Goal: Navigation & Orientation: Find specific page/section

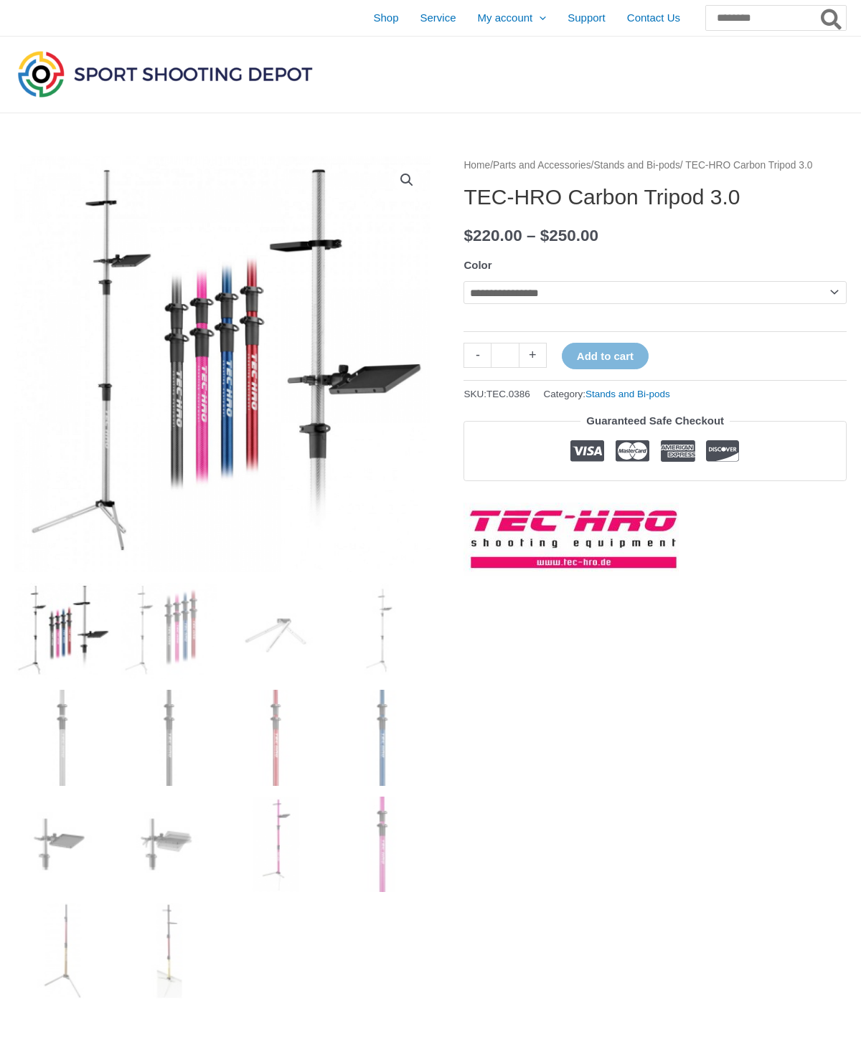
click at [132, 339] on img at bounding box center [222, 364] width 416 height 416
click at [115, 339] on img at bounding box center [301, 443] width 574 height 574
click at [105, 392] on img at bounding box center [301, 443] width 574 height 574
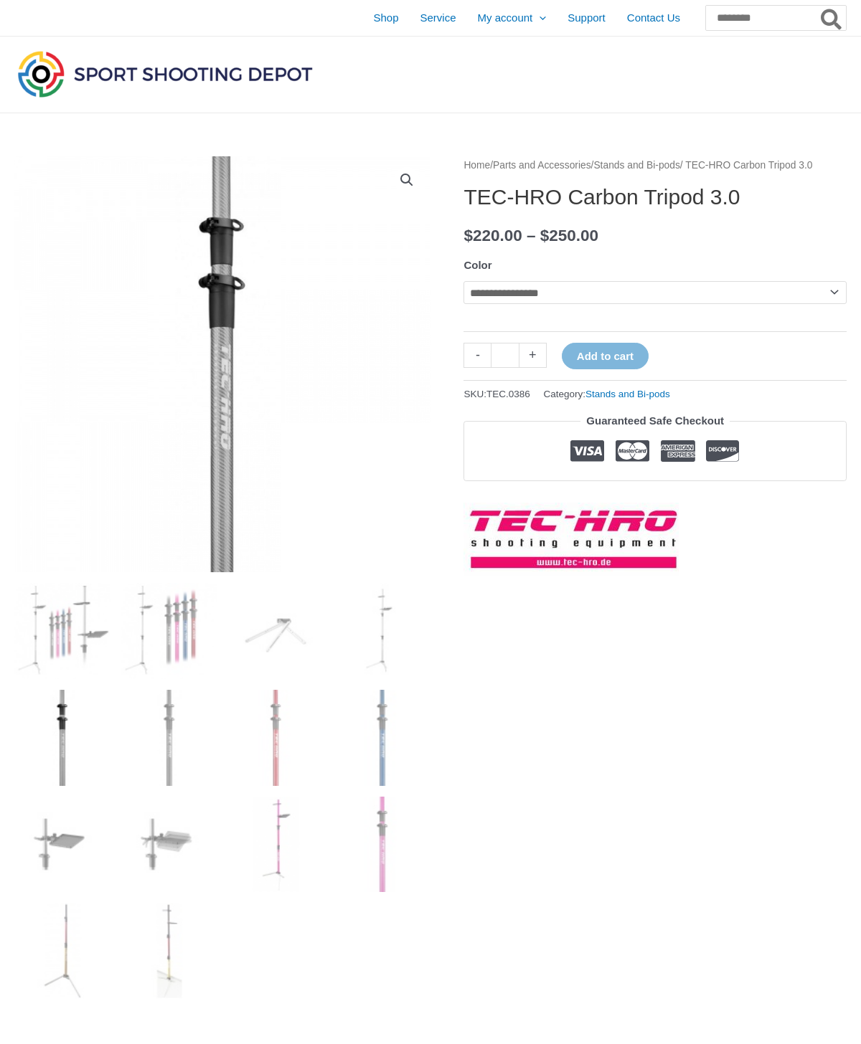
click at [373, 24] on span "Shop" at bounding box center [385, 18] width 25 height 36
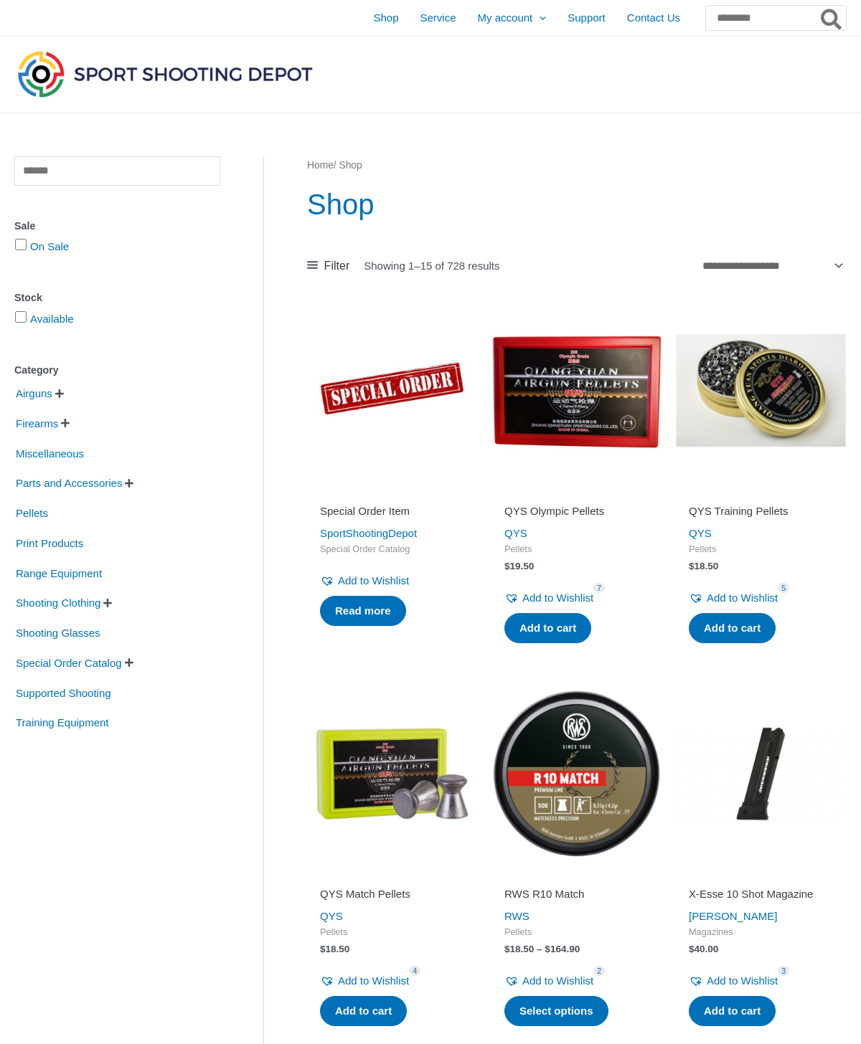
click at [34, 693] on span "Supported Shooting" at bounding box center [63, 693] width 98 height 24
click at [39, 696] on span "Supported Shooting" at bounding box center [63, 693] width 98 height 24
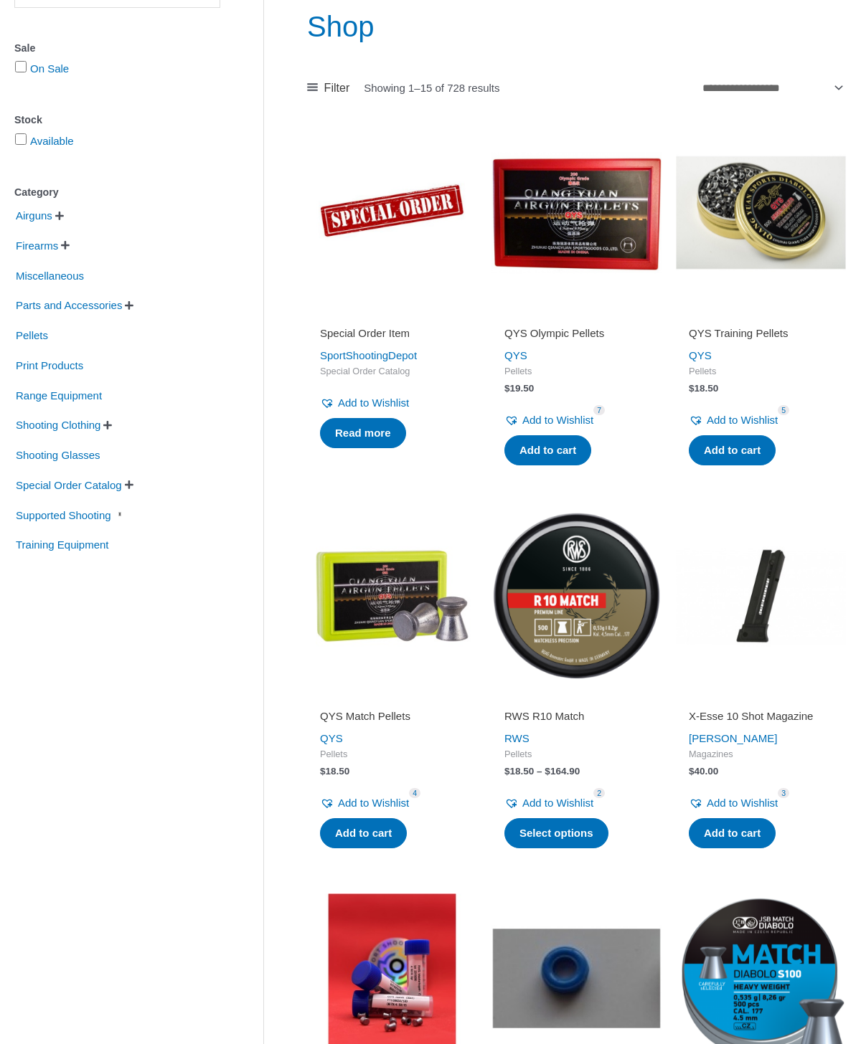
scroll to position [177, 0]
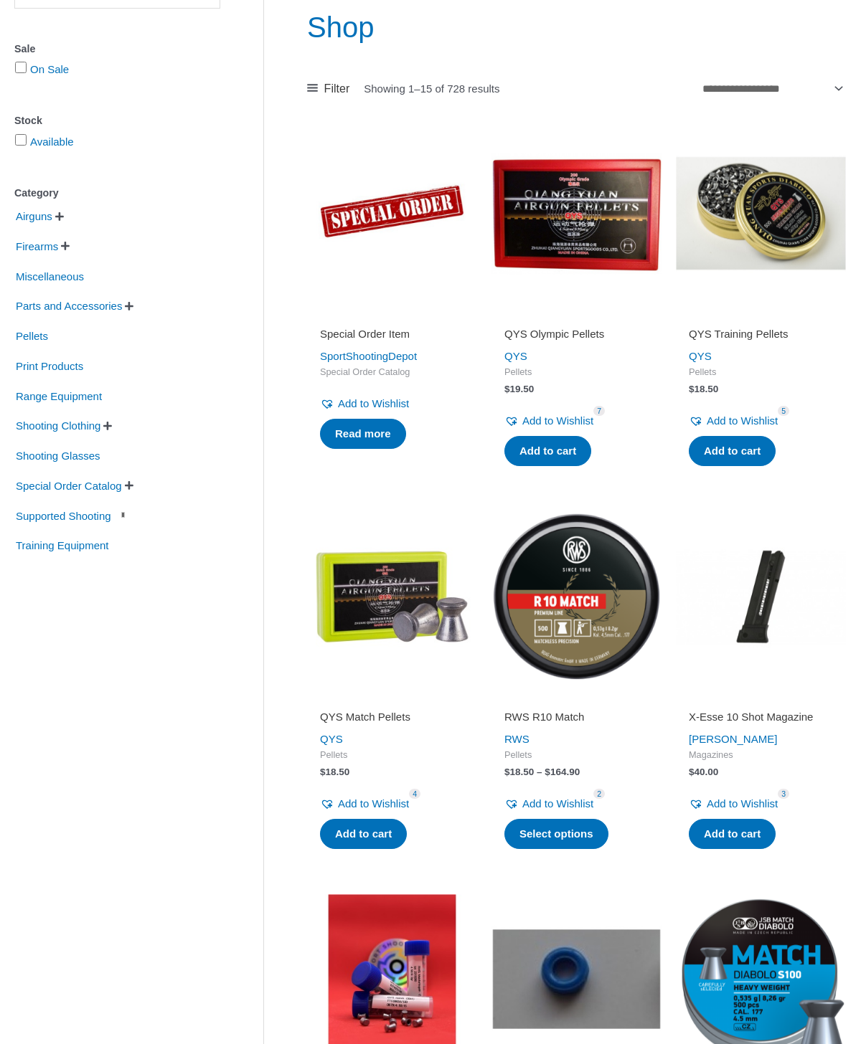
click at [55, 512] on span "Supported Shooting" at bounding box center [63, 516] width 98 height 24
click at [77, 516] on span "Supported Shooting" at bounding box center [63, 516] width 98 height 24
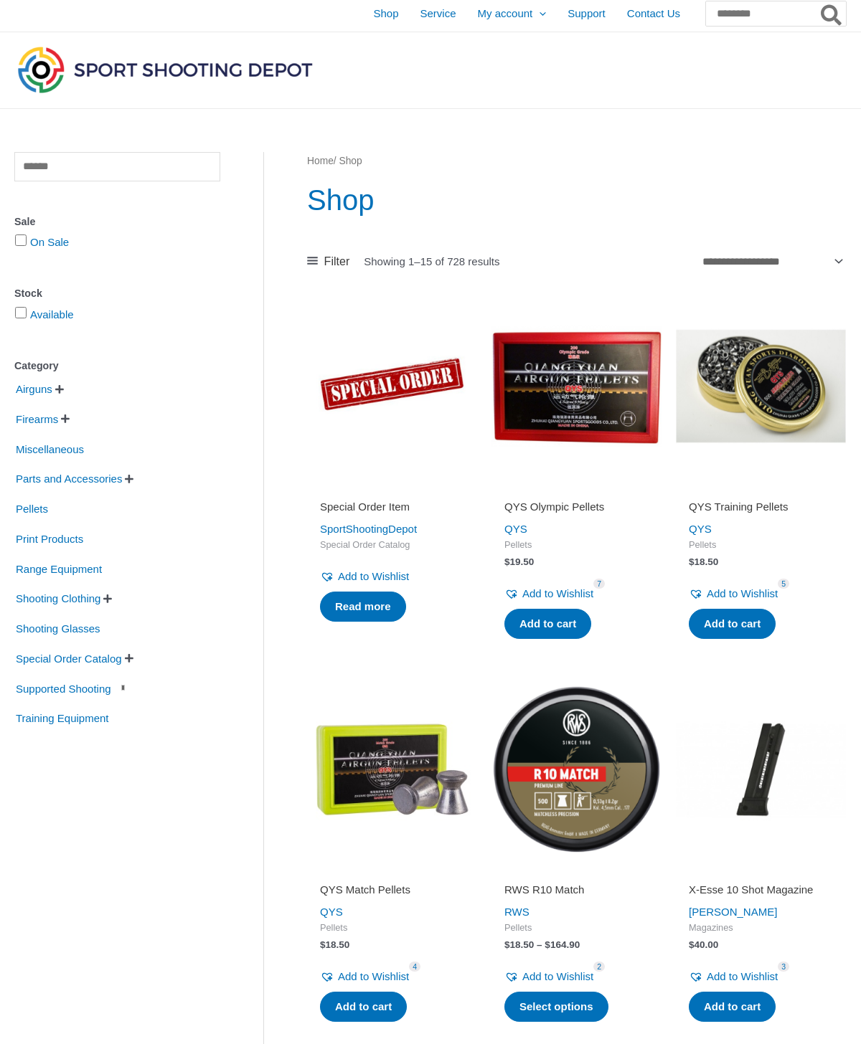
scroll to position [0, 0]
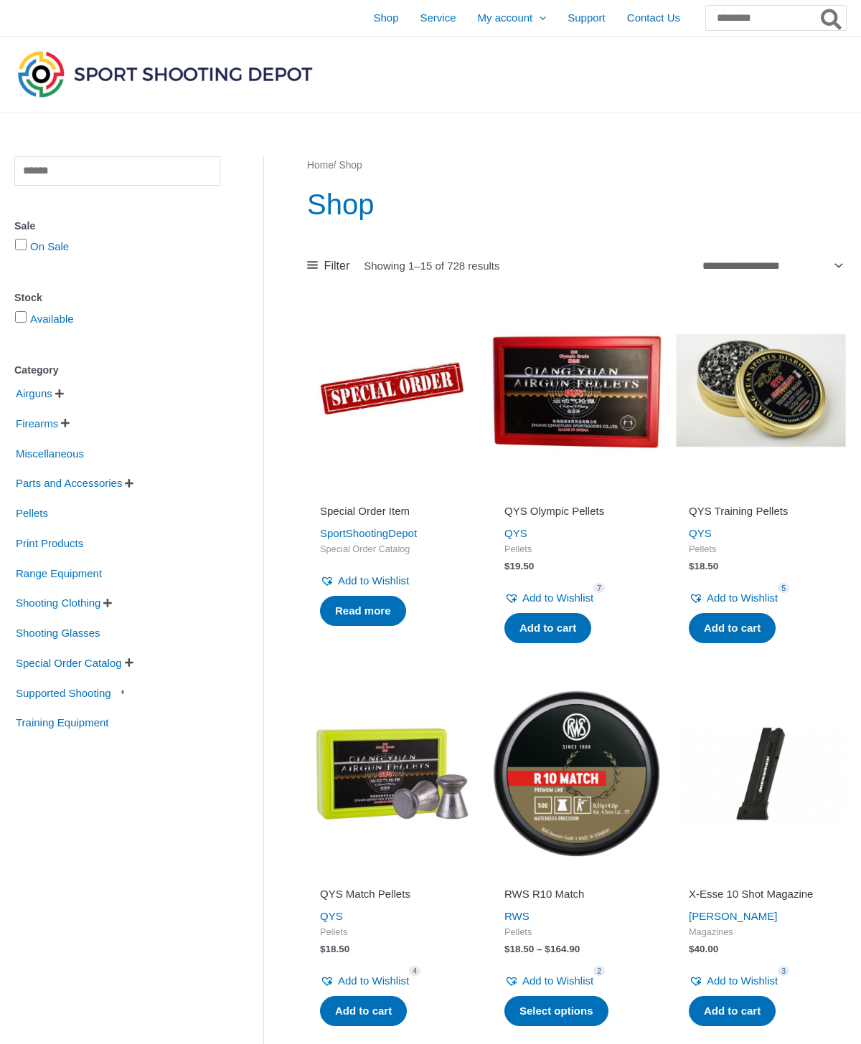
click at [113, 674] on span "Special Order Catalog" at bounding box center [68, 663] width 109 height 24
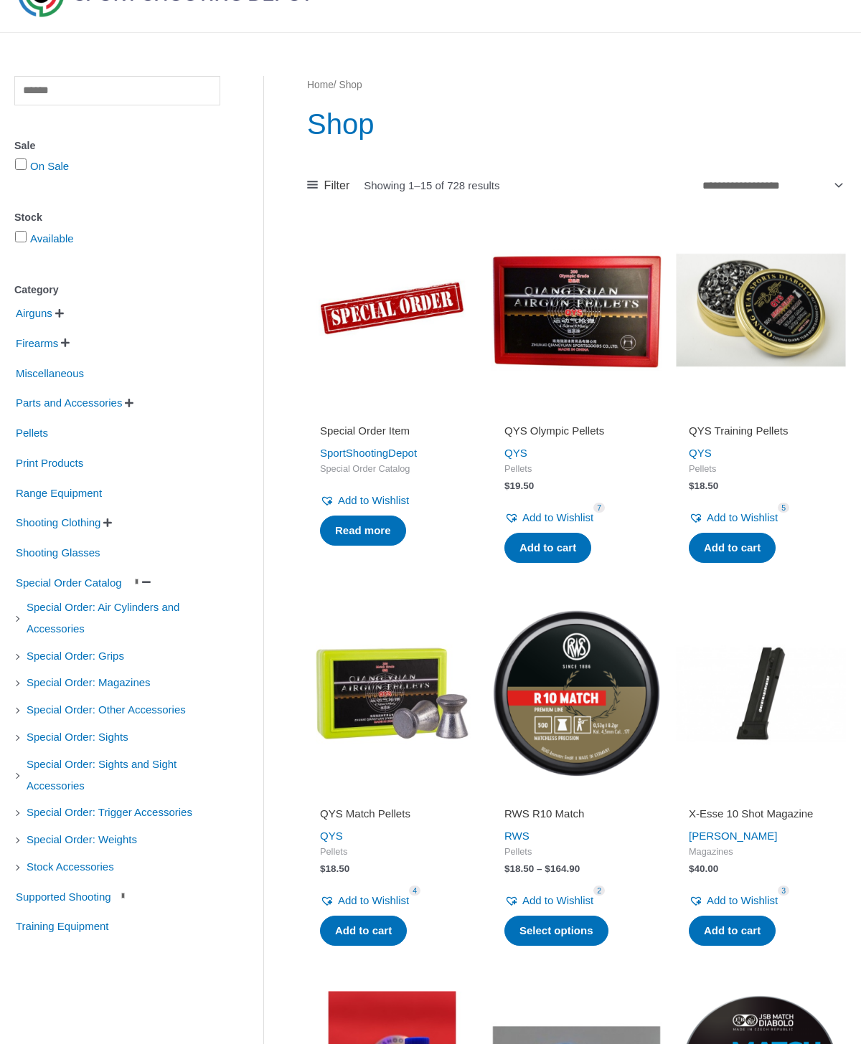
scroll to position [82, 0]
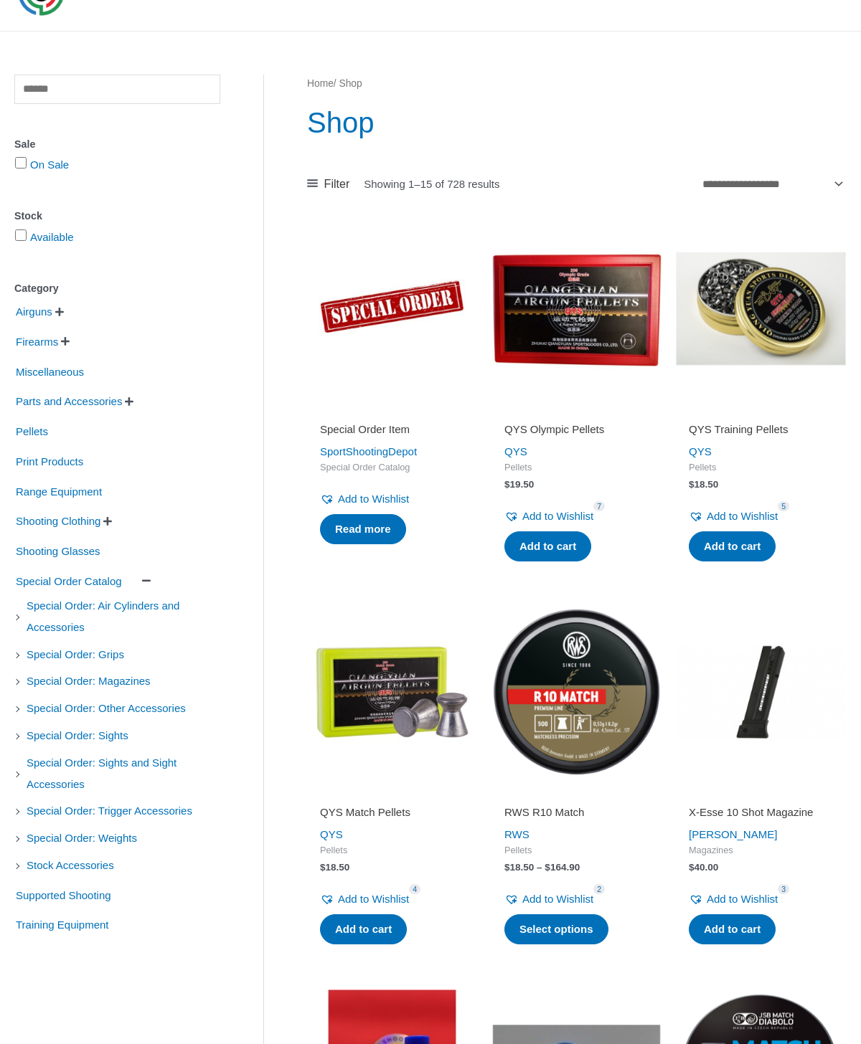
click at [127, 900] on link "Supported Shooting" at bounding box center [70, 894] width 113 height 12
click at [130, 899] on link "Supported Shooting" at bounding box center [71, 894] width 115 height 12
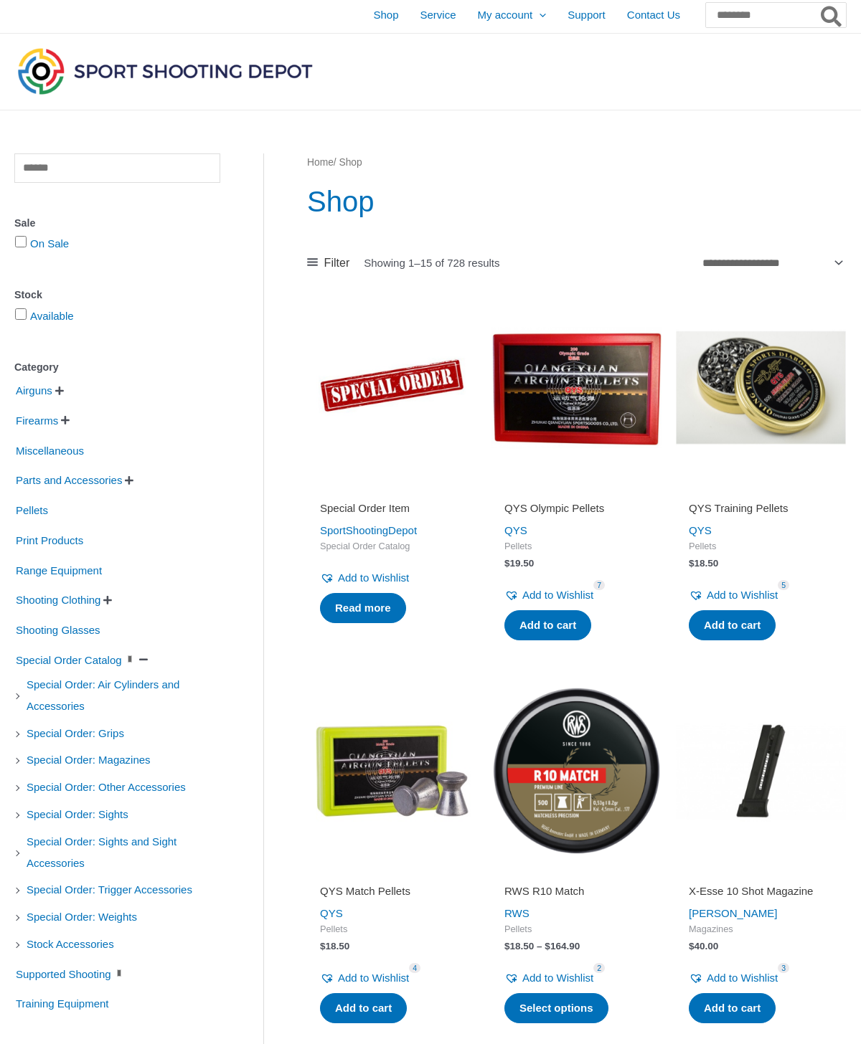
scroll to position [0, 0]
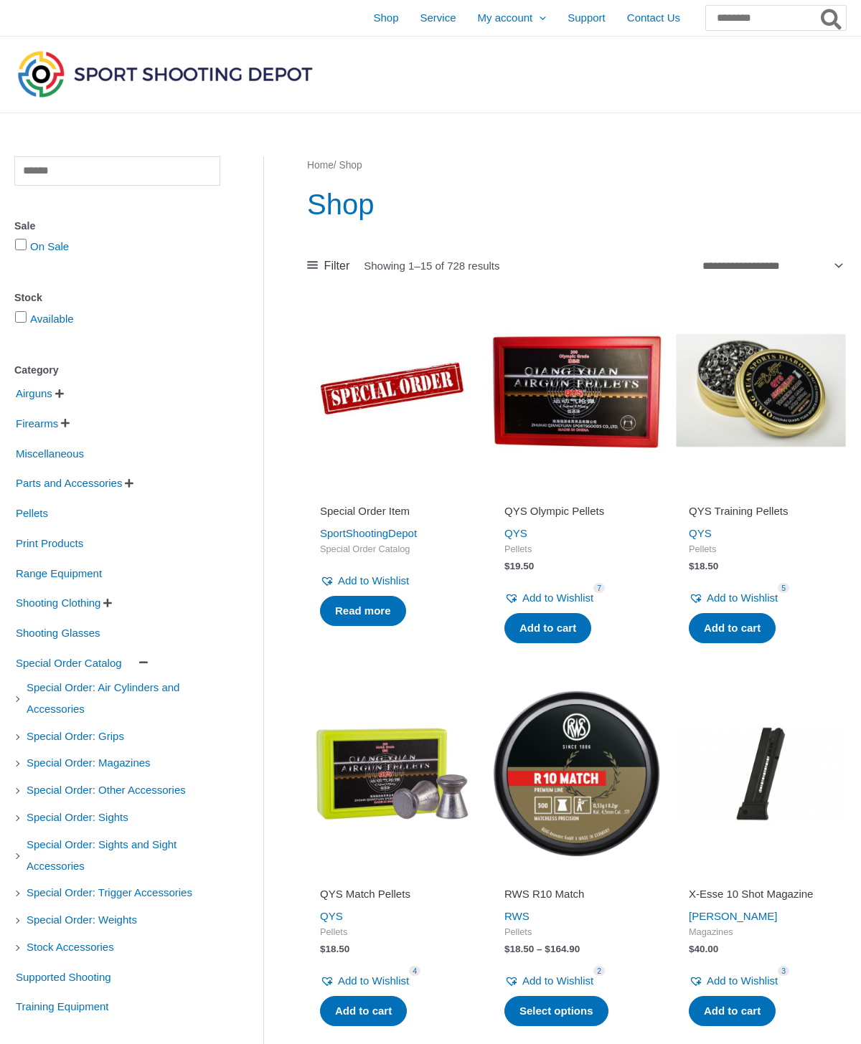
click at [42, 423] on span "Firearms" at bounding box center [36, 424] width 45 height 24
